Goal: Task Accomplishment & Management: Use online tool/utility

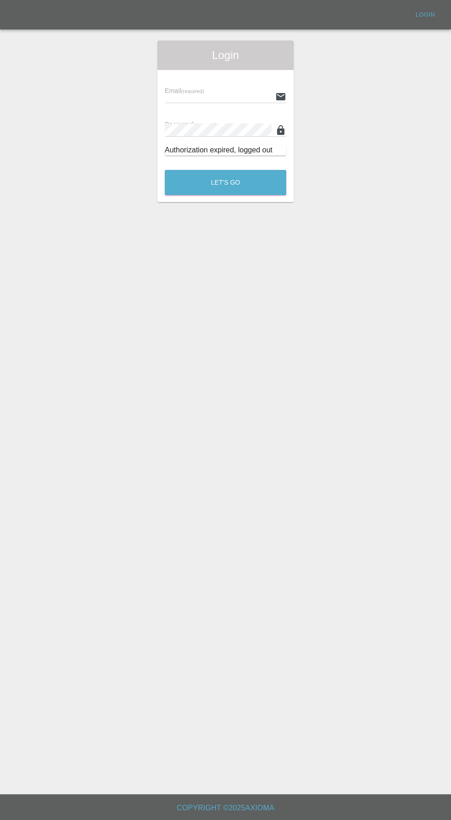
click at [193, 96] on input "text" at bounding box center [218, 96] width 107 height 13
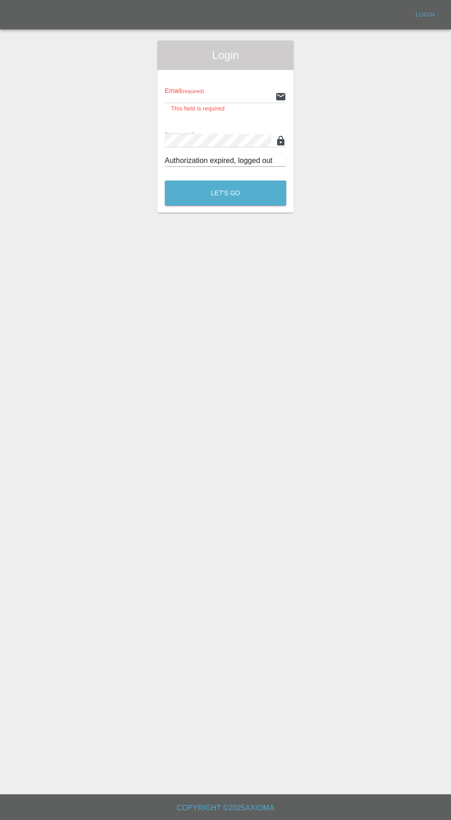
type input "[EMAIL_ADDRESS][DOMAIN_NAME]"
click at [165, 180] on button "Let's Go" at bounding box center [226, 192] width 122 height 25
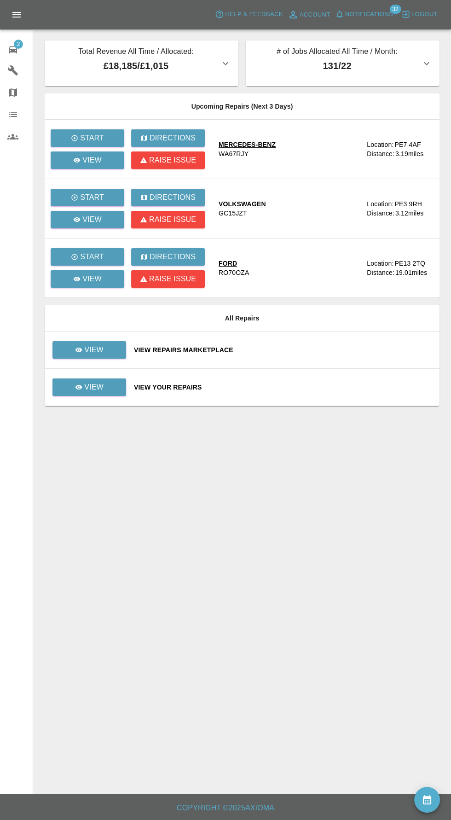
click at [95, 325] on th "All Repairs" at bounding box center [242, 318] width 395 height 26
click at [88, 354] on p "View" at bounding box center [93, 349] width 19 height 11
click at [101, 389] on p "View" at bounding box center [93, 387] width 19 height 11
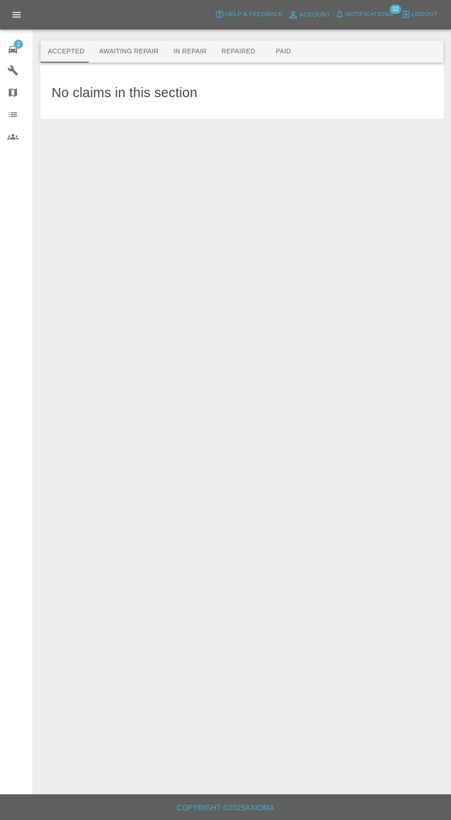
click at [126, 49] on button "Awaiting Repair" at bounding box center [129, 52] width 74 height 22
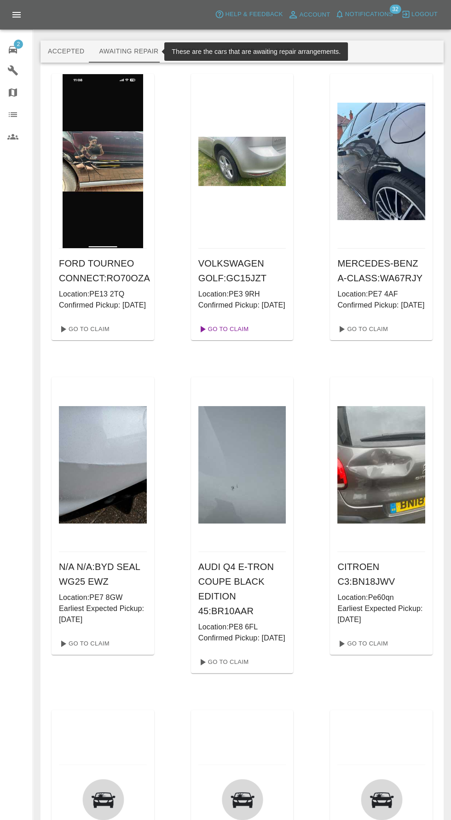
click at [230, 336] on link "Go To Claim" at bounding box center [223, 329] width 57 height 15
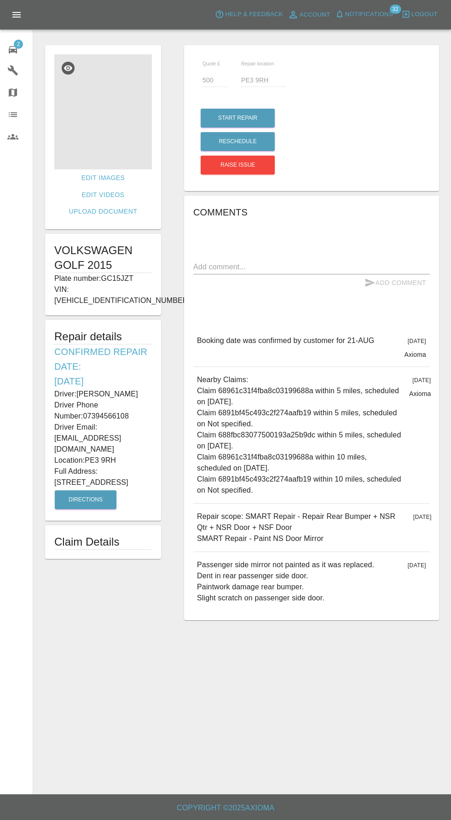
click at [112, 87] on img at bounding box center [103, 111] width 98 height 115
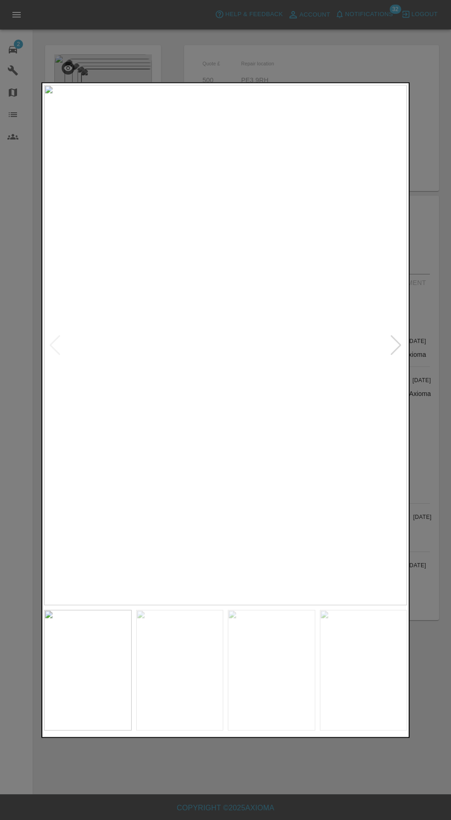
click at [339, 330] on img at bounding box center [225, 345] width 363 height 520
click at [398, 345] on div at bounding box center [396, 345] width 12 height 20
click at [396, 349] on div at bounding box center [396, 345] width 12 height 20
click at [404, 349] on img at bounding box center [62, 261] width 689 height 988
click at [396, 346] on div at bounding box center [396, 345] width 12 height 20
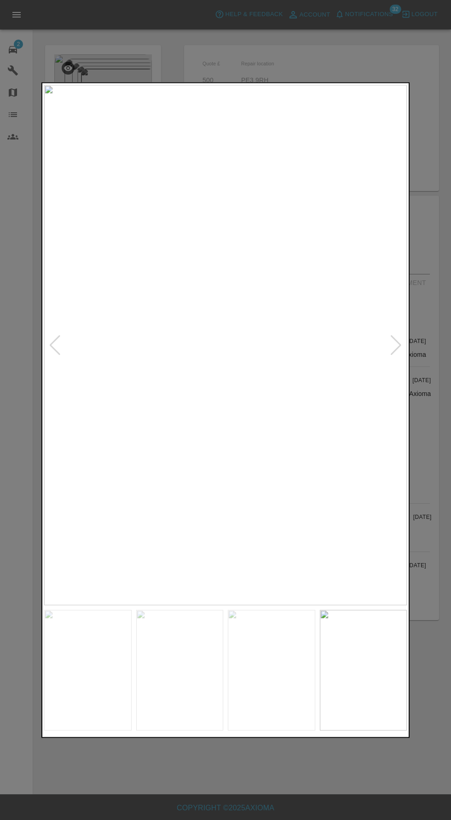
click at [404, 336] on img at bounding box center [225, 345] width 363 height 520
click at [394, 348] on div at bounding box center [396, 345] width 12 height 20
click at [394, 345] on div at bounding box center [396, 345] width 12 height 20
click at [433, 414] on div at bounding box center [225, 410] width 451 height 820
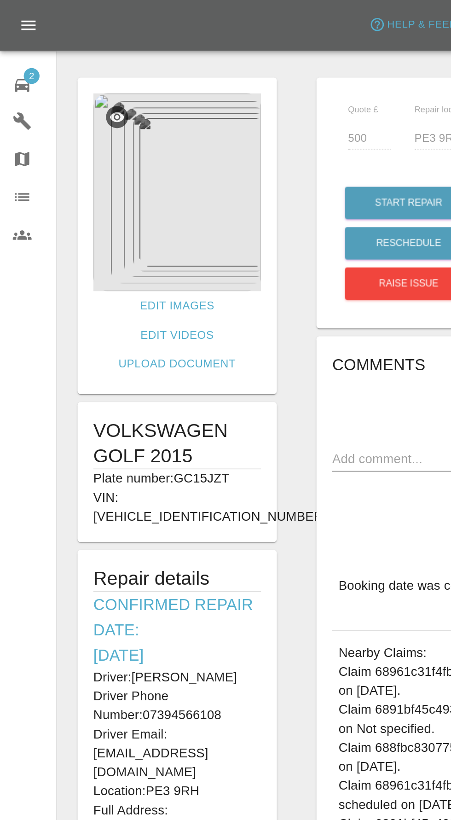
click at [92, 122] on img at bounding box center [103, 111] width 98 height 115
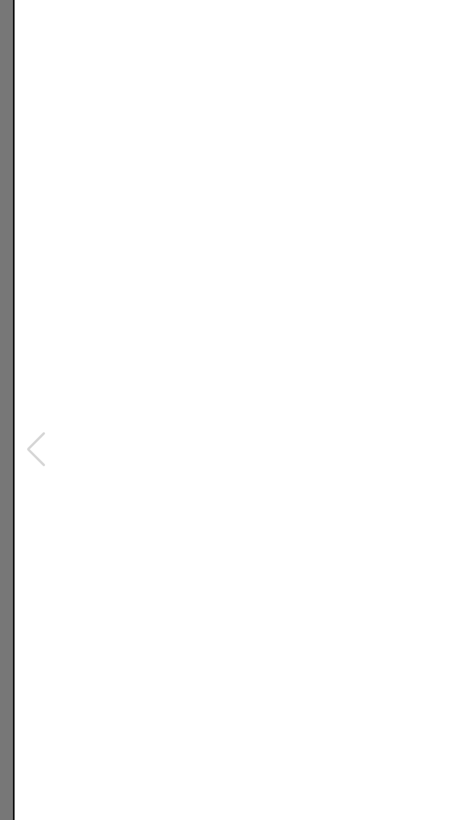
click at [223, 522] on img at bounding box center [225, 345] width 363 height 520
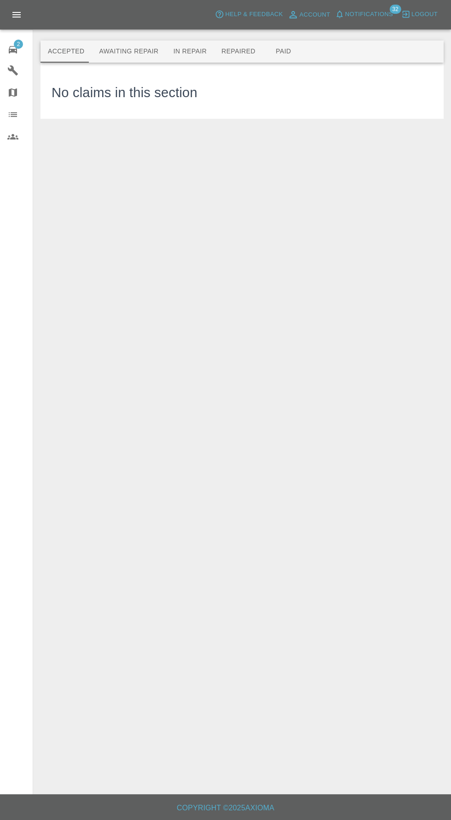
click at [128, 52] on button "Awaiting Repair" at bounding box center [129, 52] width 74 height 22
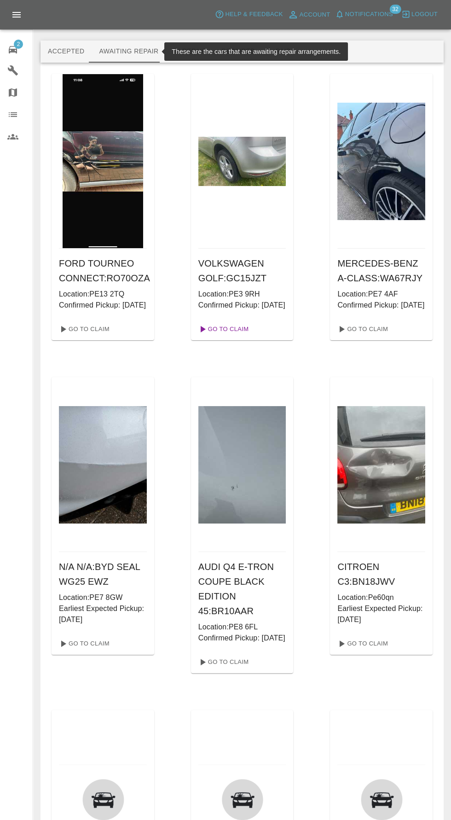
click at [245, 336] on link "Go To Claim" at bounding box center [223, 329] width 57 height 15
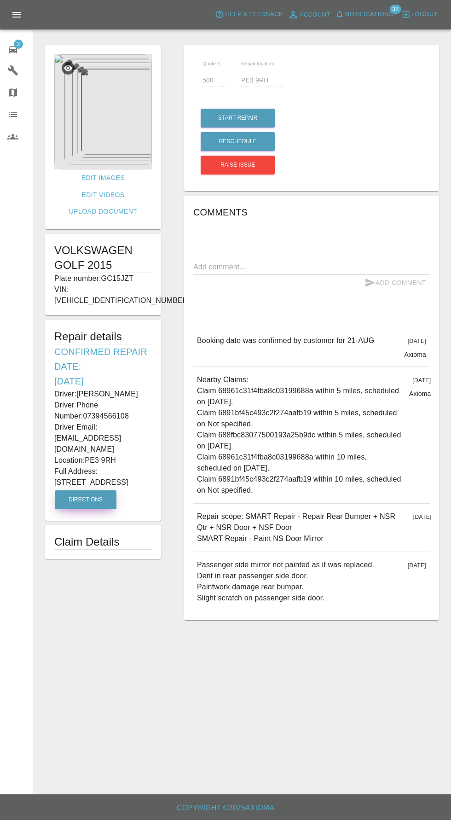
click at [76, 490] on button "Directions" at bounding box center [86, 499] width 62 height 19
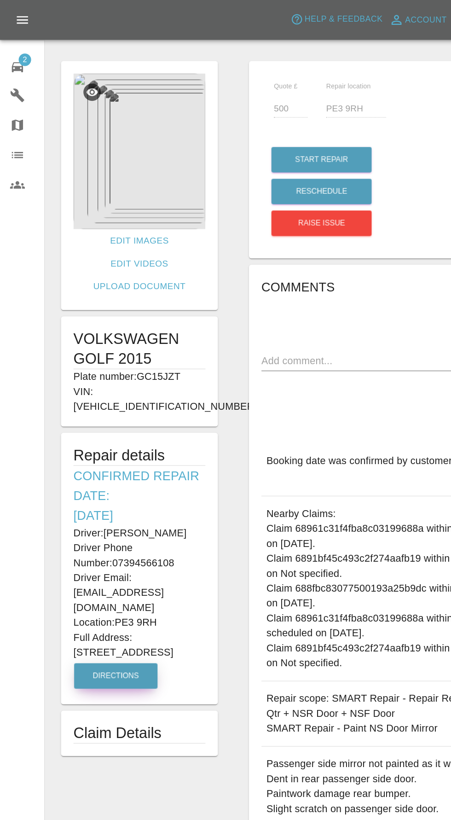
click at [98, 122] on img at bounding box center [103, 111] width 98 height 115
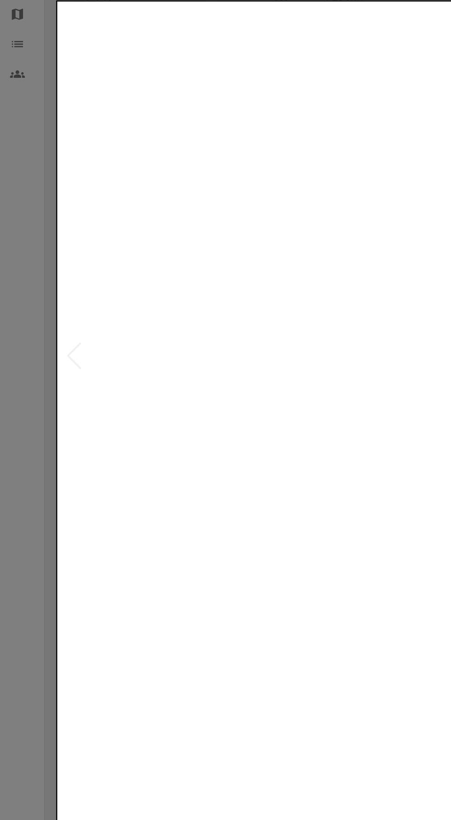
click at [88, 382] on img at bounding box center [225, 345] width 363 height 520
click at [18, 429] on div at bounding box center [225, 410] width 451 height 820
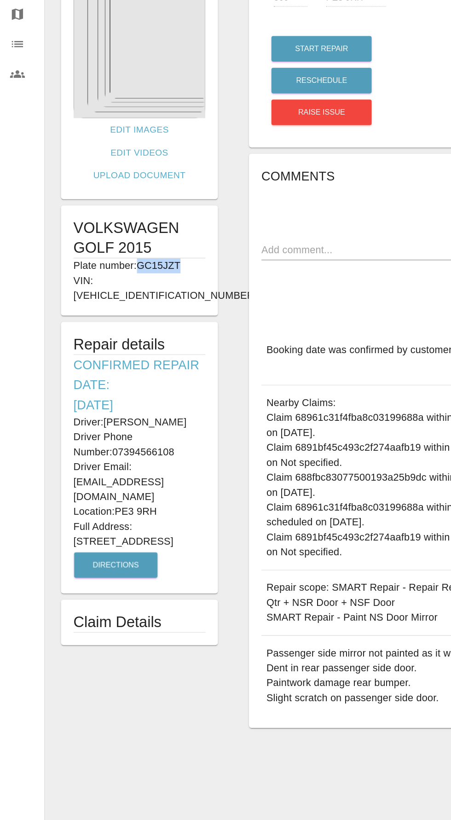
copy p "GC15JZT"
